Goal: Task Accomplishment & Management: Use online tool/utility

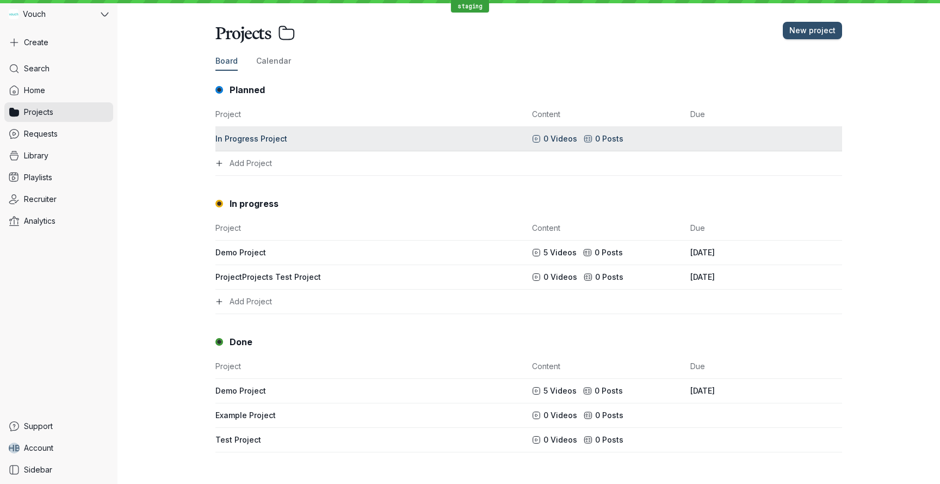
click at [291, 137] on div "In Progress Project" at bounding box center [370, 138] width 310 height 11
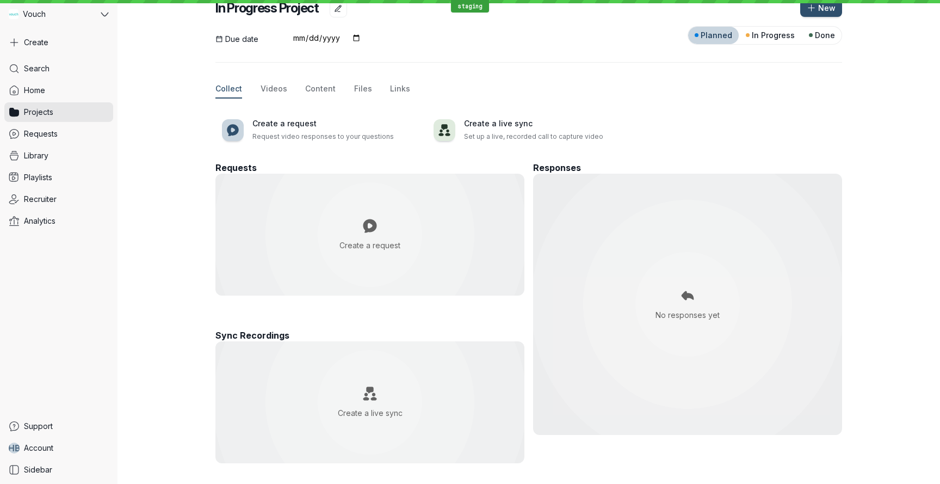
scroll to position [27, 0]
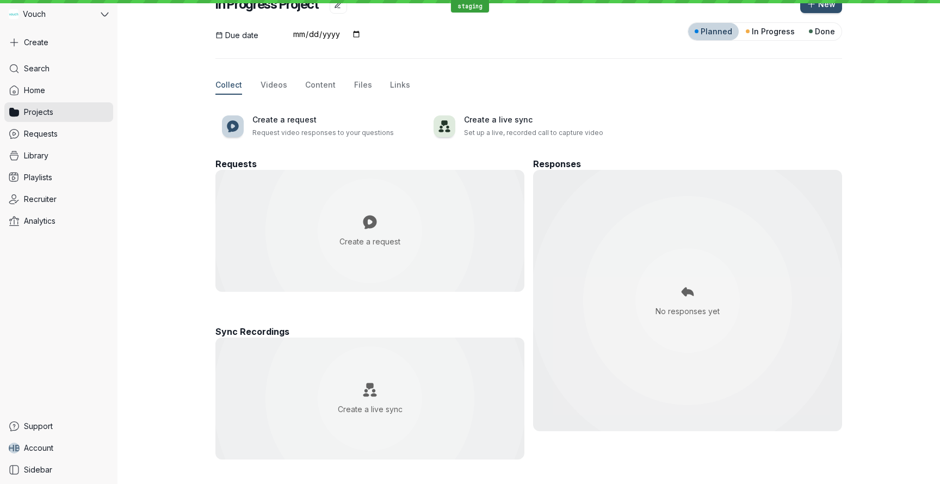
click at [354, 223] on div "Create a request" at bounding box center [370, 230] width 61 height 33
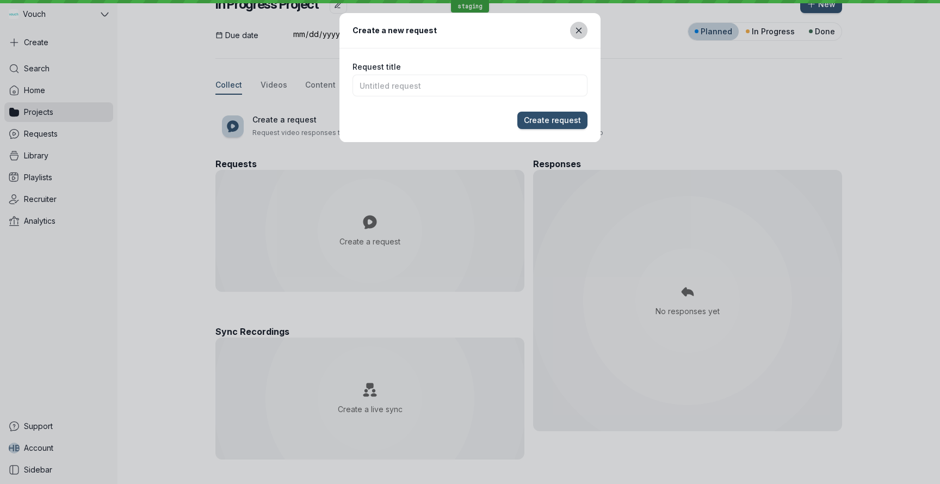
click at [579, 22] on button "Close modal" at bounding box center [578, 30] width 17 height 17
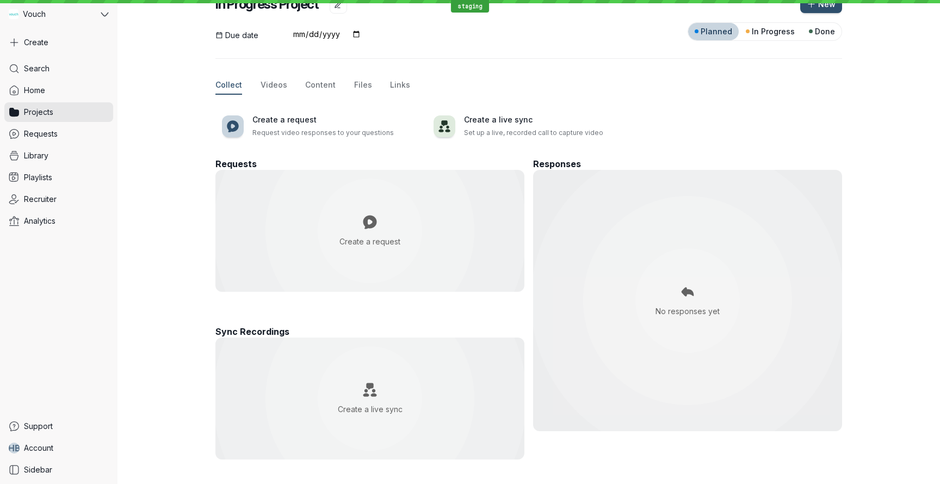
click at [685, 257] on div at bounding box center [688, 300] width 104 height 104
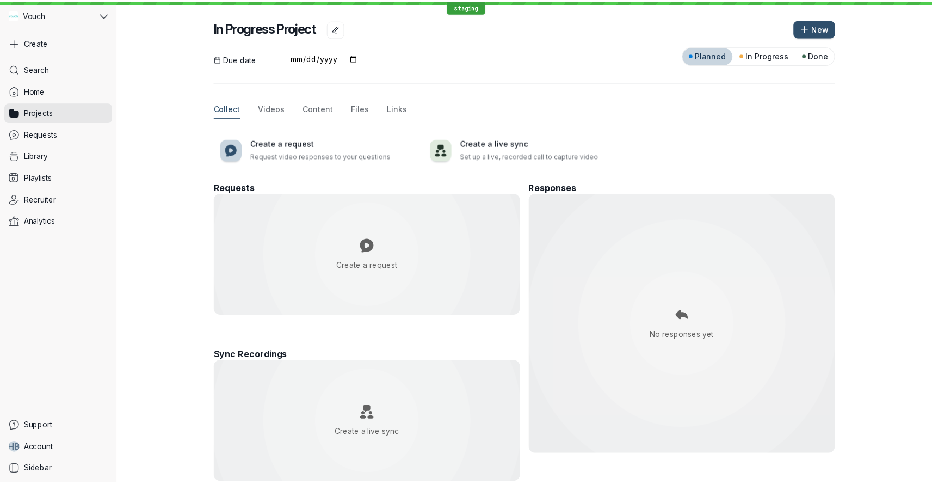
scroll to position [0, 0]
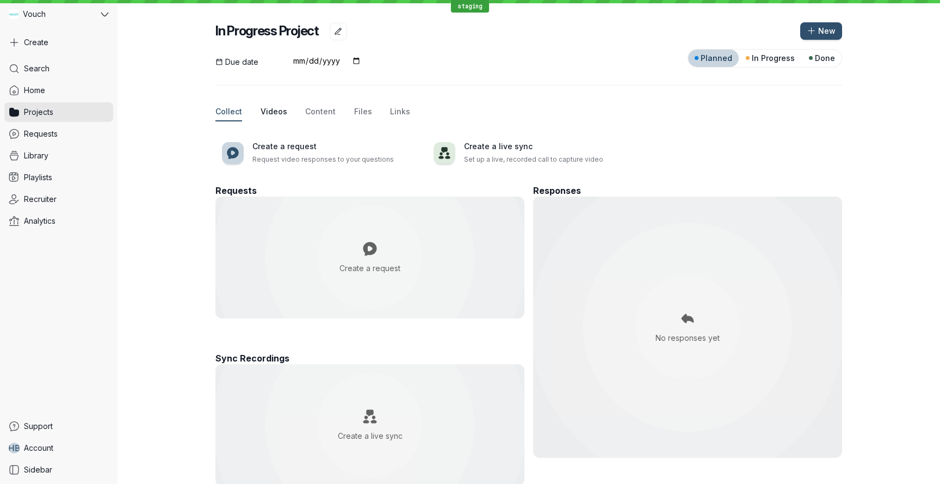
click at [262, 108] on span "Videos" at bounding box center [274, 111] width 27 height 11
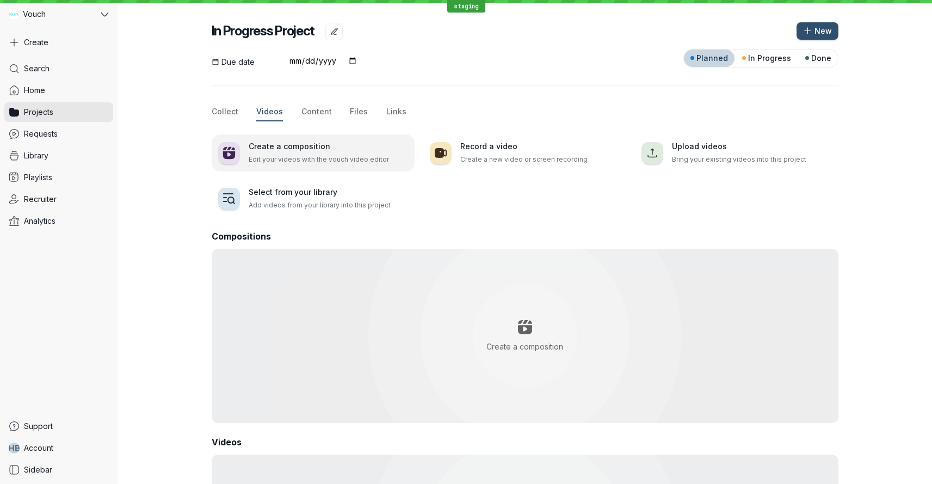
click at [281, 150] on h3 "Create a composition" at bounding box center [328, 146] width 159 height 11
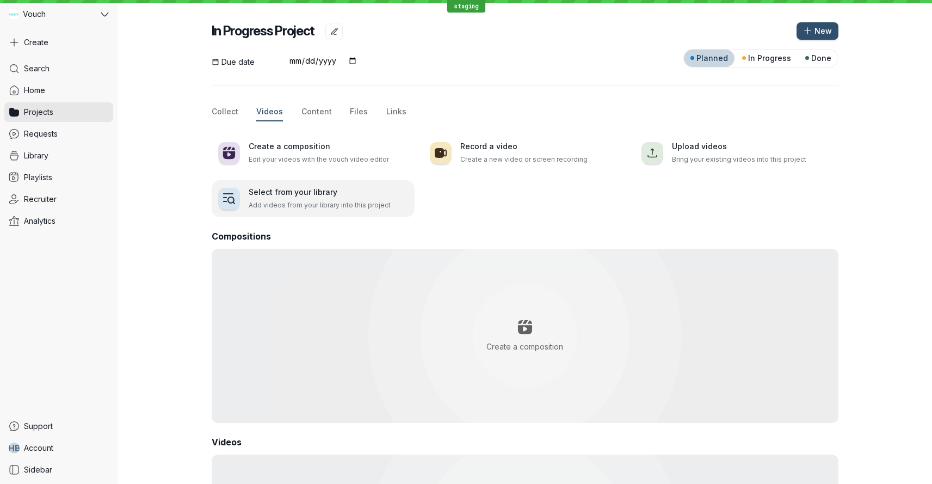
click at [280, 195] on h3 "Select from your library" at bounding box center [328, 192] width 159 height 11
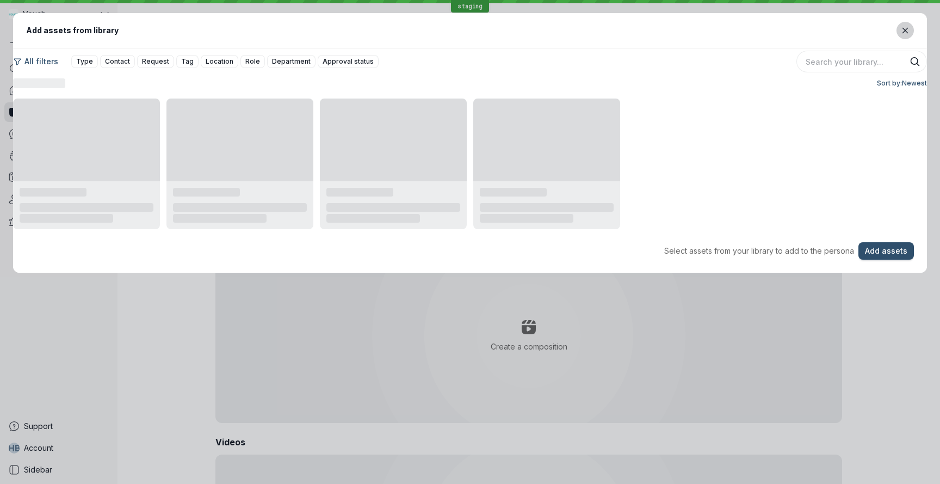
click at [897, 25] on button "Close modal" at bounding box center [905, 30] width 17 height 17
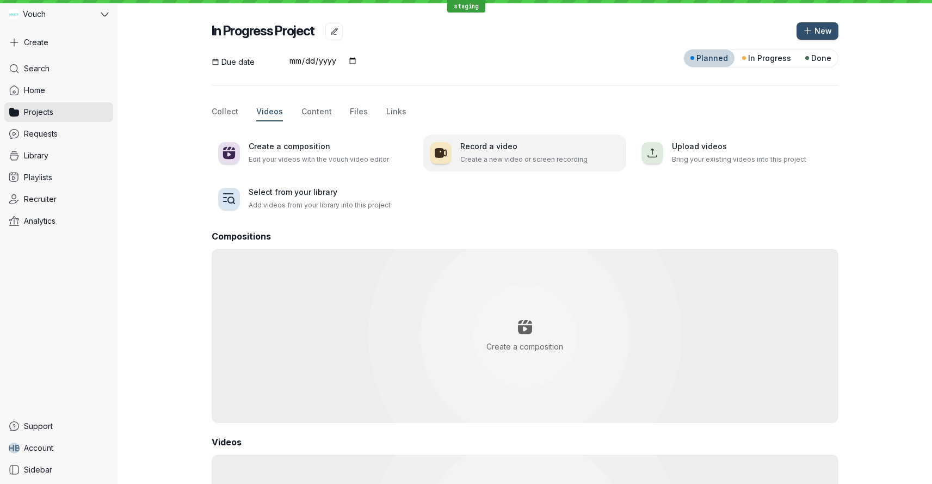
click at [489, 151] on h3 "Record a video" at bounding box center [539, 146] width 159 height 11
